Goal: Transaction & Acquisition: Download file/media

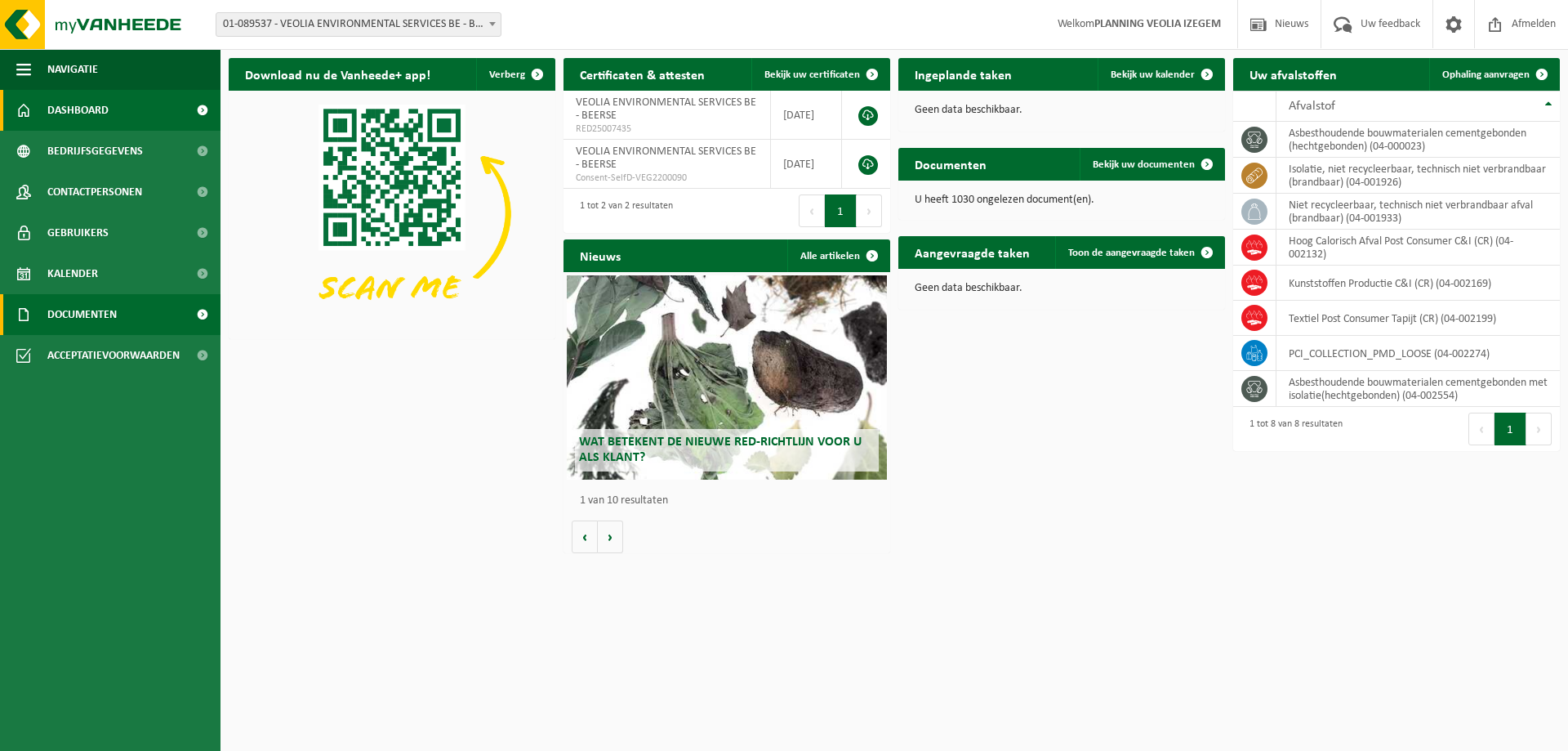
click at [85, 320] on span "Documenten" at bounding box center [82, 314] width 69 height 40
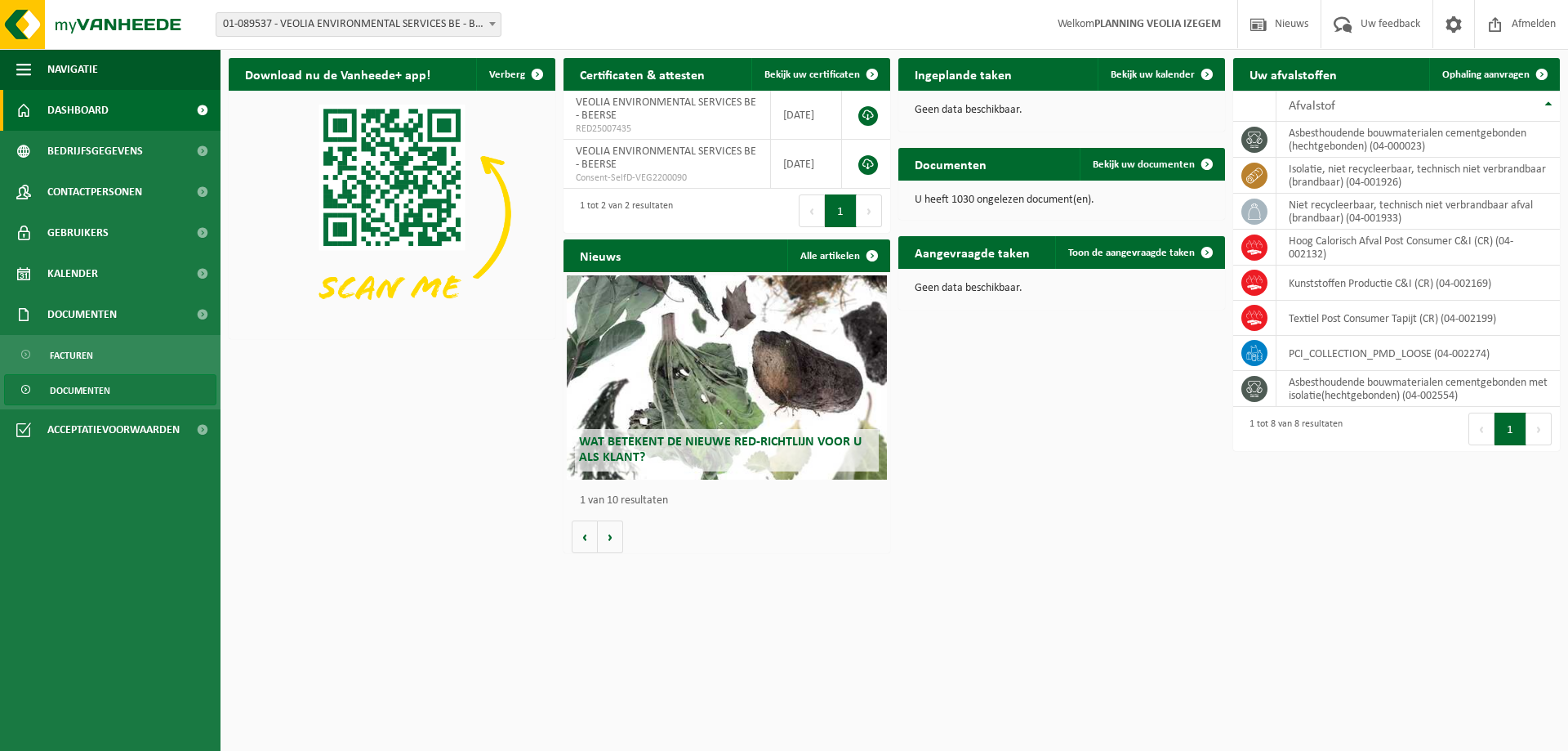
click at [83, 379] on span "Documenten" at bounding box center [79, 390] width 60 height 31
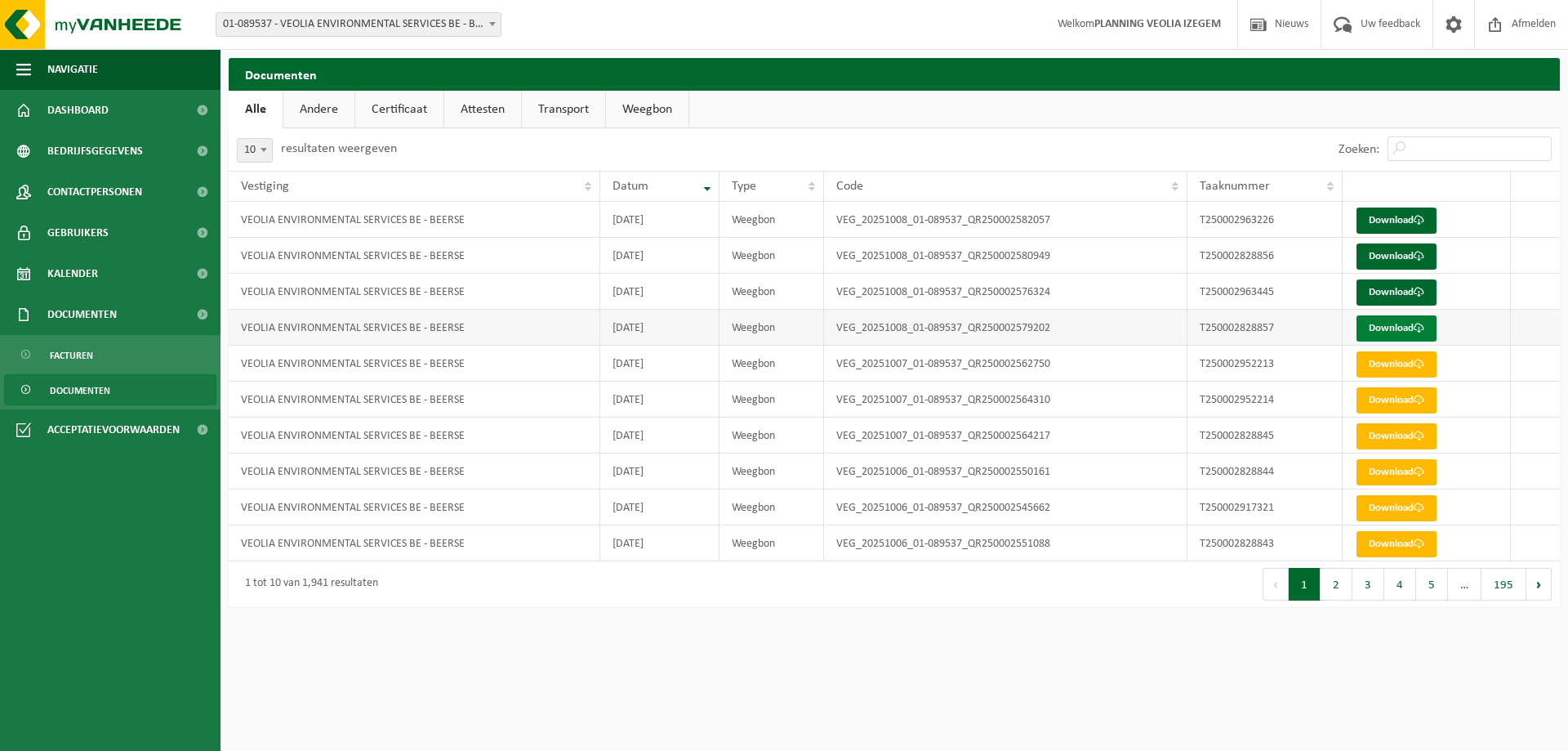
click at [1377, 327] on link "Download" at bounding box center [1396, 328] width 80 height 26
click at [1377, 290] on link "Download" at bounding box center [1396, 292] width 80 height 26
click at [1392, 261] on link "Download" at bounding box center [1396, 256] width 80 height 26
click at [1392, 219] on link "Download" at bounding box center [1396, 220] width 80 height 26
